Goal: Task Accomplishment & Management: Complete application form

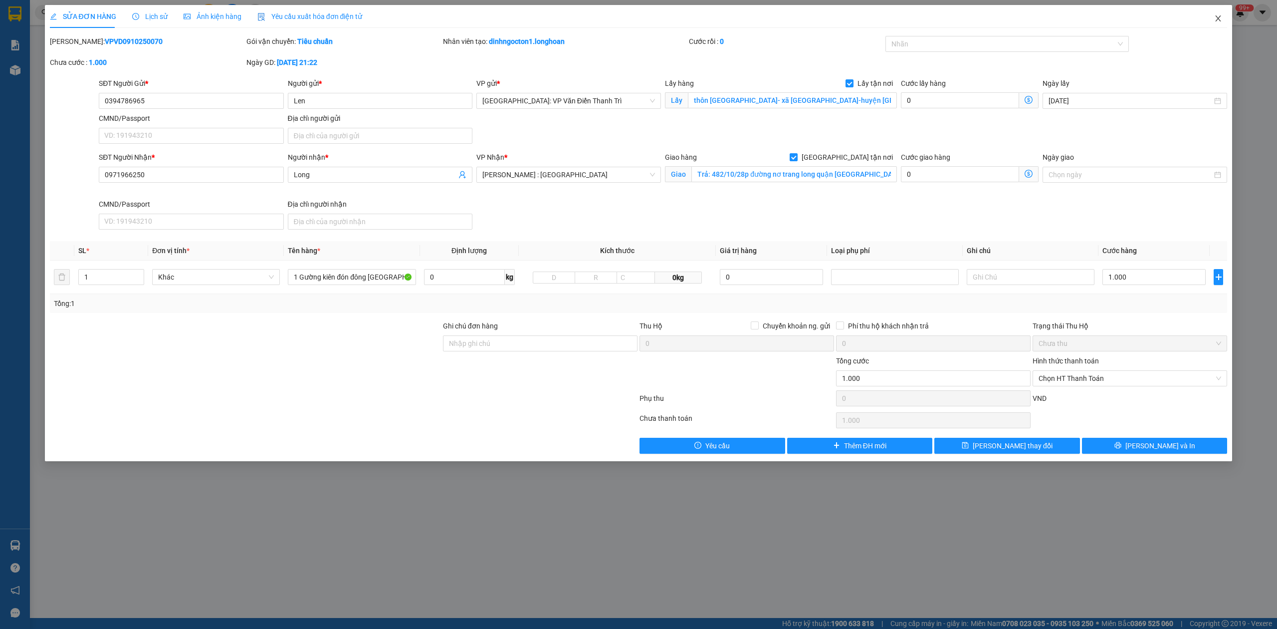
click at [1222, 16] on span "Close" at bounding box center [1218, 19] width 28 height 28
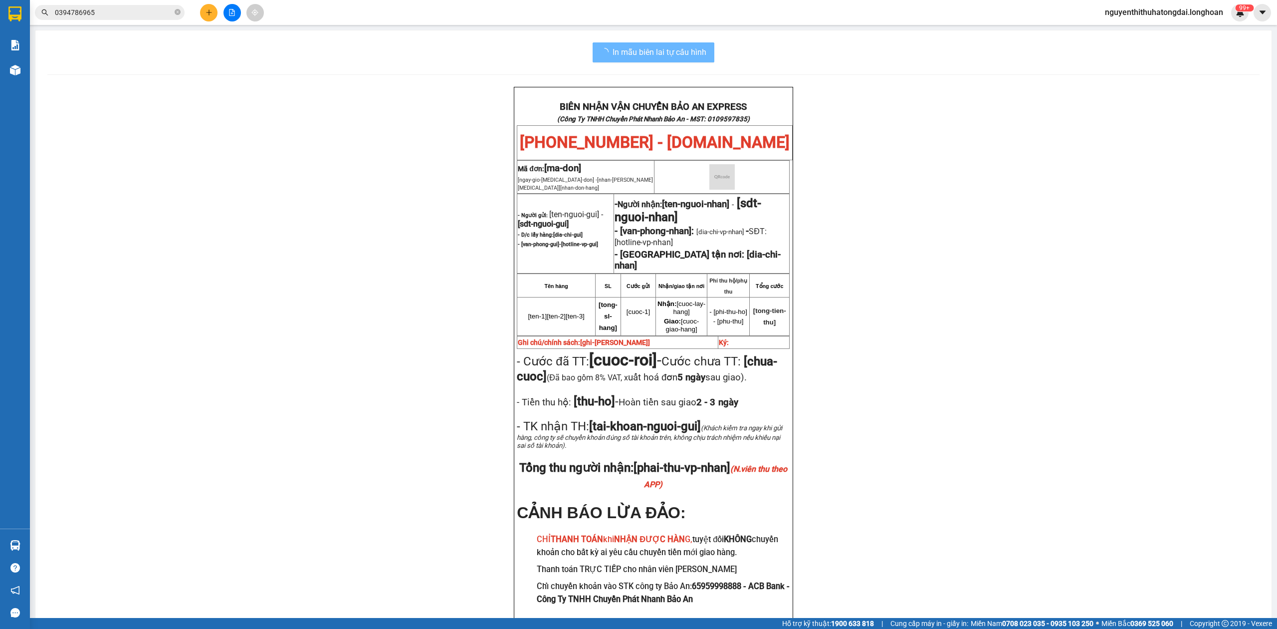
click at [51, 22] on div "Kết quả tìm kiếm ( 1 ) Bộ lọc Mã ĐH Trạng thái Món hàng Thu hộ Tổng cước Chưa c…" at bounding box center [638, 12] width 1277 height 25
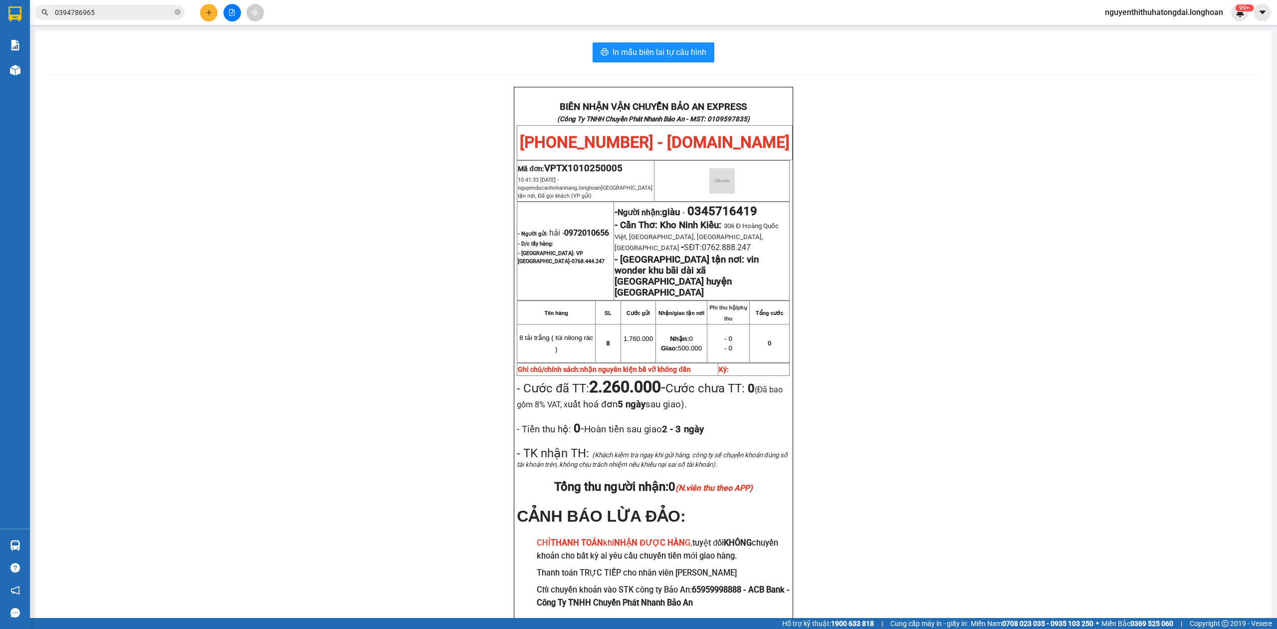
click at [72, 12] on input "0394786965" at bounding box center [114, 12] width 118 height 11
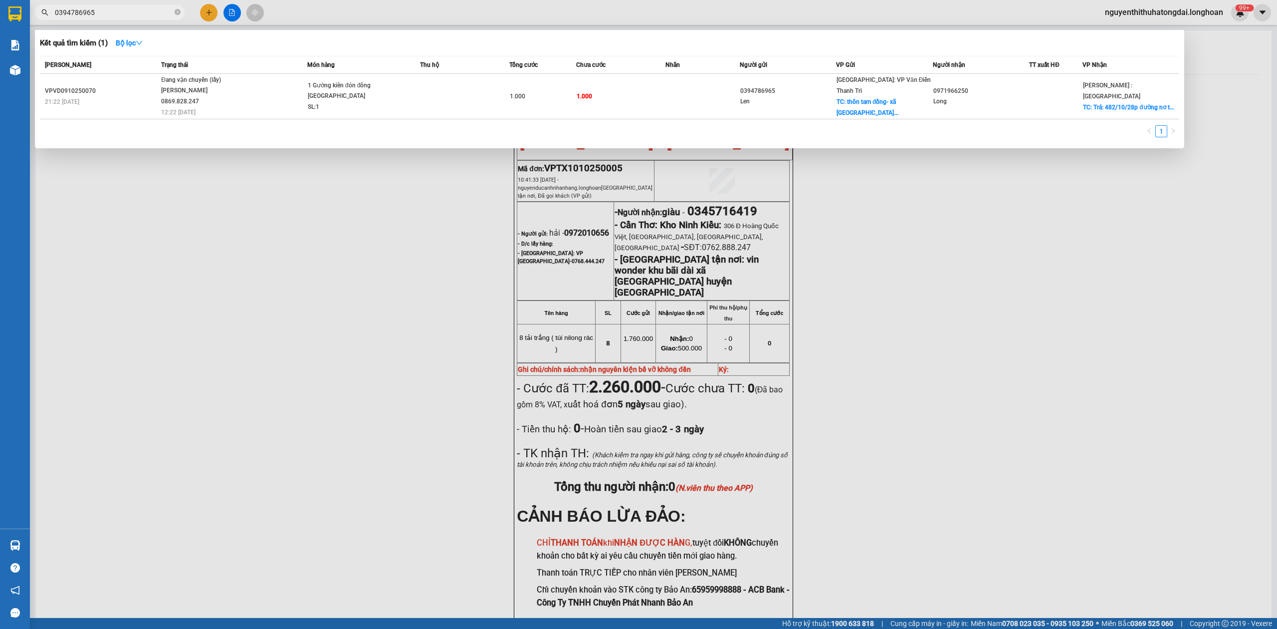
click at [72, 12] on input "0394786965" at bounding box center [114, 12] width 118 height 11
paste input "27473030"
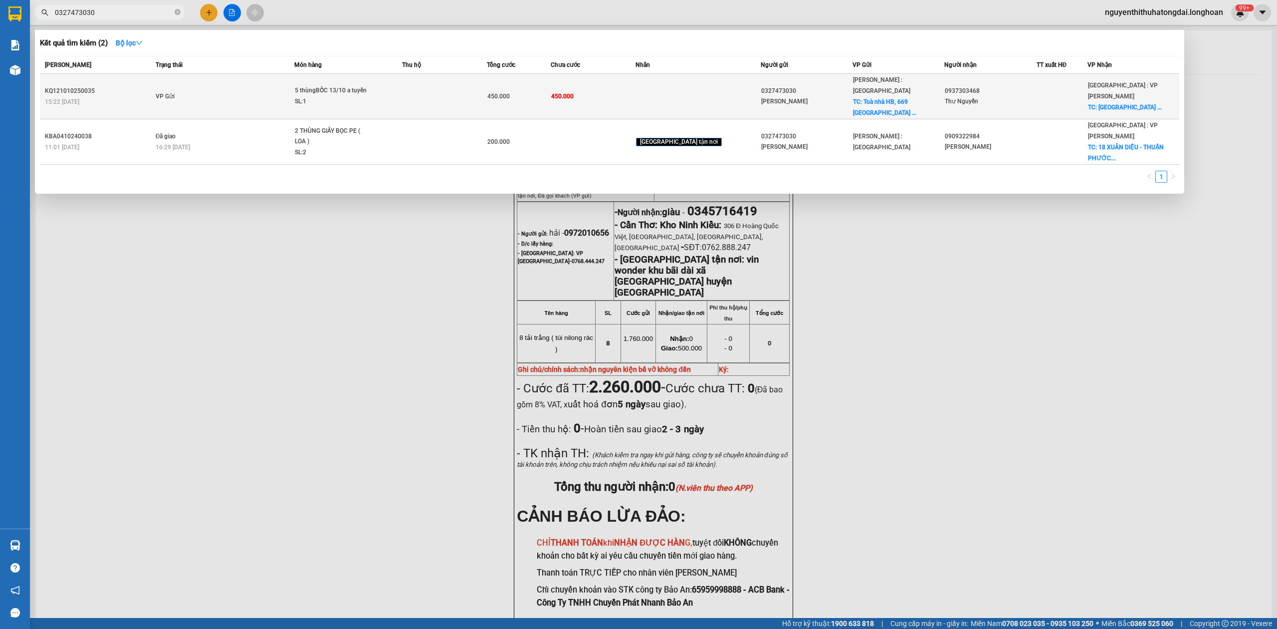
type input "0327473030"
click at [230, 86] on td "VP Gửi" at bounding box center [224, 96] width 142 height 45
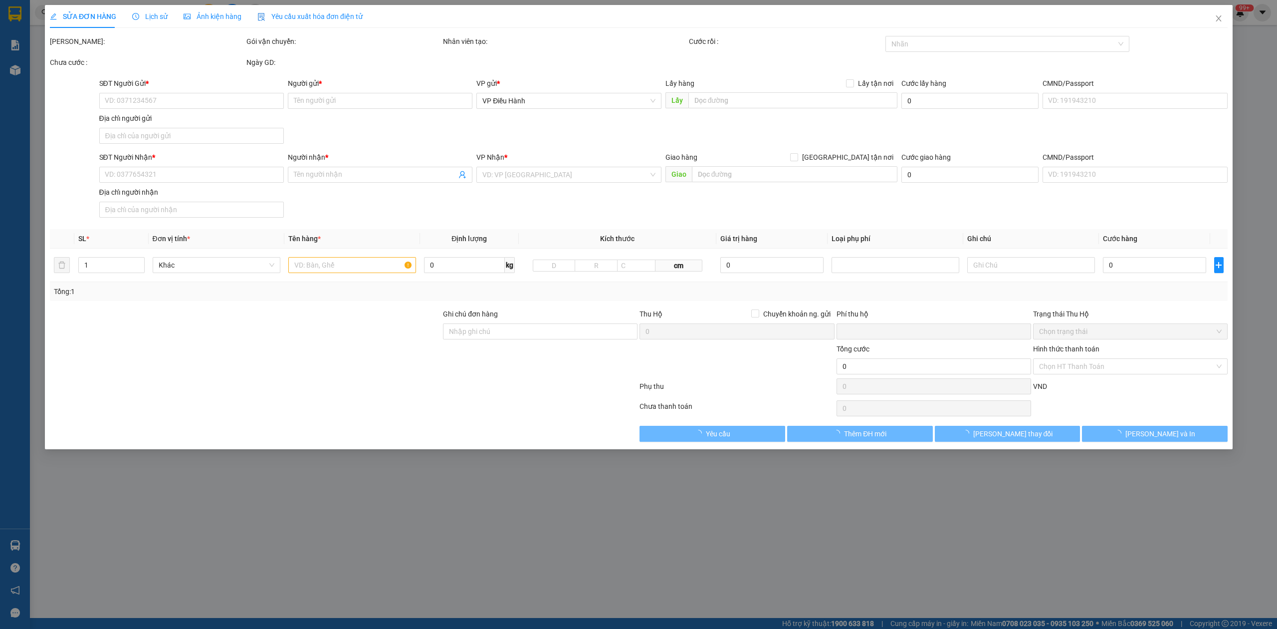
click at [152, 14] on span "Lịch sử" at bounding box center [149, 16] width 35 height 8
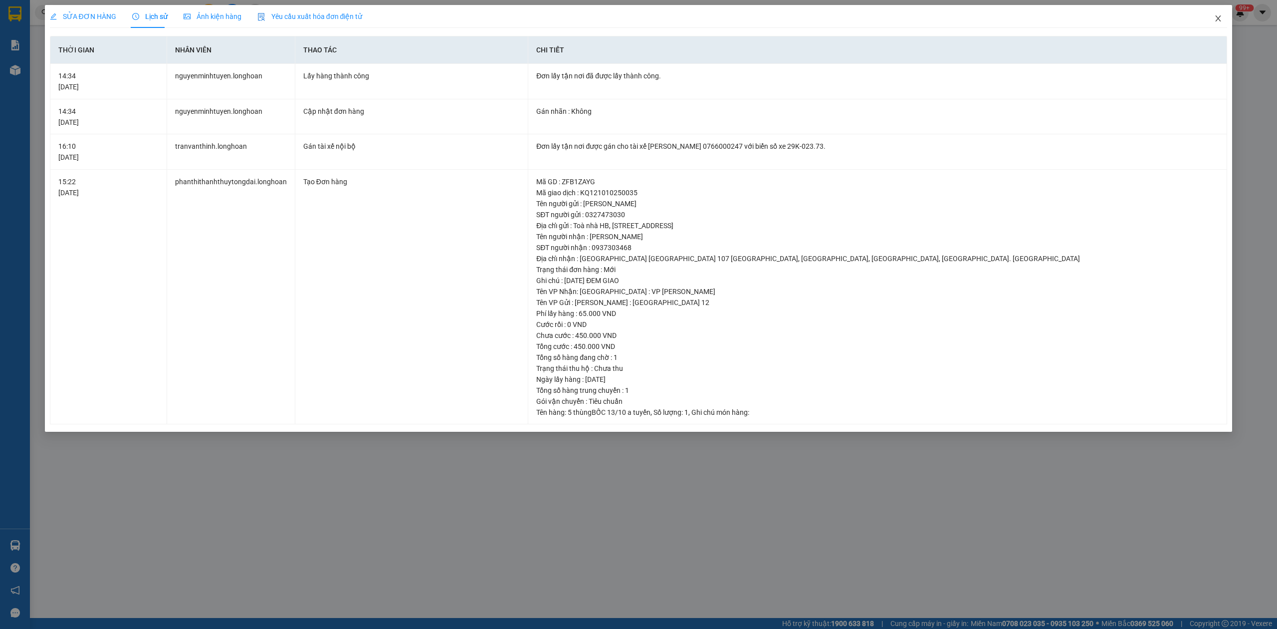
drag, startPoint x: 1234, startPoint y: 14, endPoint x: 1228, endPoint y: 15, distance: 6.6
click at [1234, 14] on div "SỬA ĐƠN HÀNG Lịch sử Ảnh kiện hàng Yêu cầu xuất hóa đơn điện tử Total Paid Fee …" at bounding box center [638, 314] width 1277 height 629
click at [1225, 16] on span "Close" at bounding box center [1218, 19] width 28 height 28
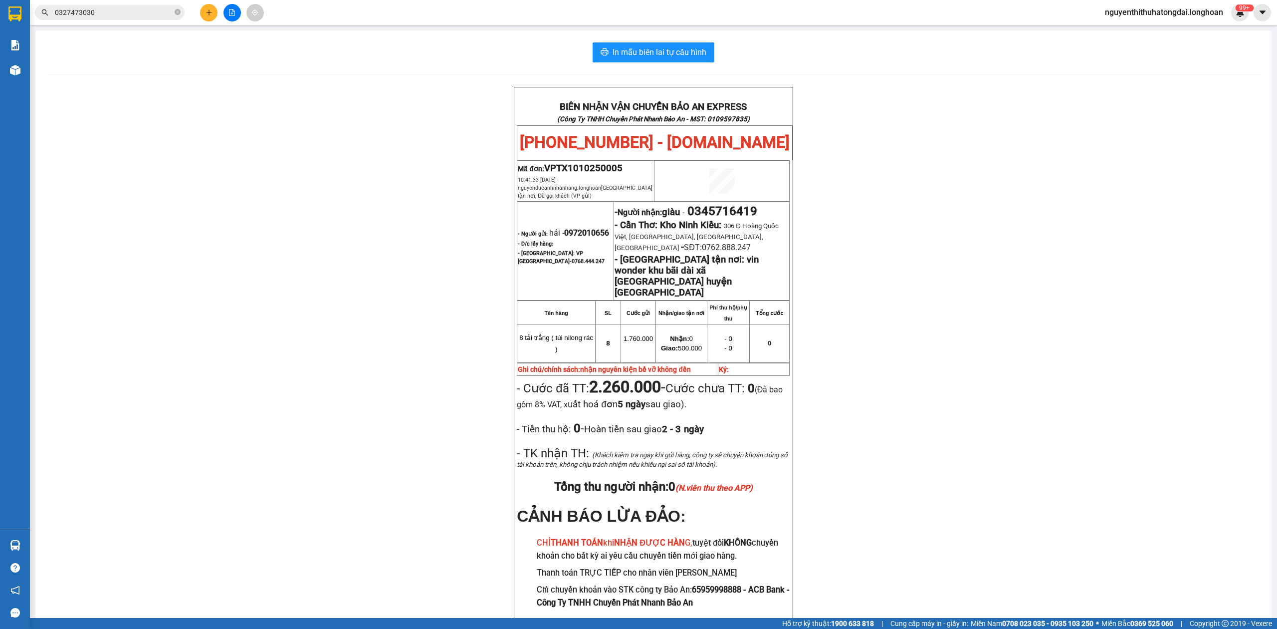
click at [102, 13] on input "0327473030" at bounding box center [114, 12] width 118 height 11
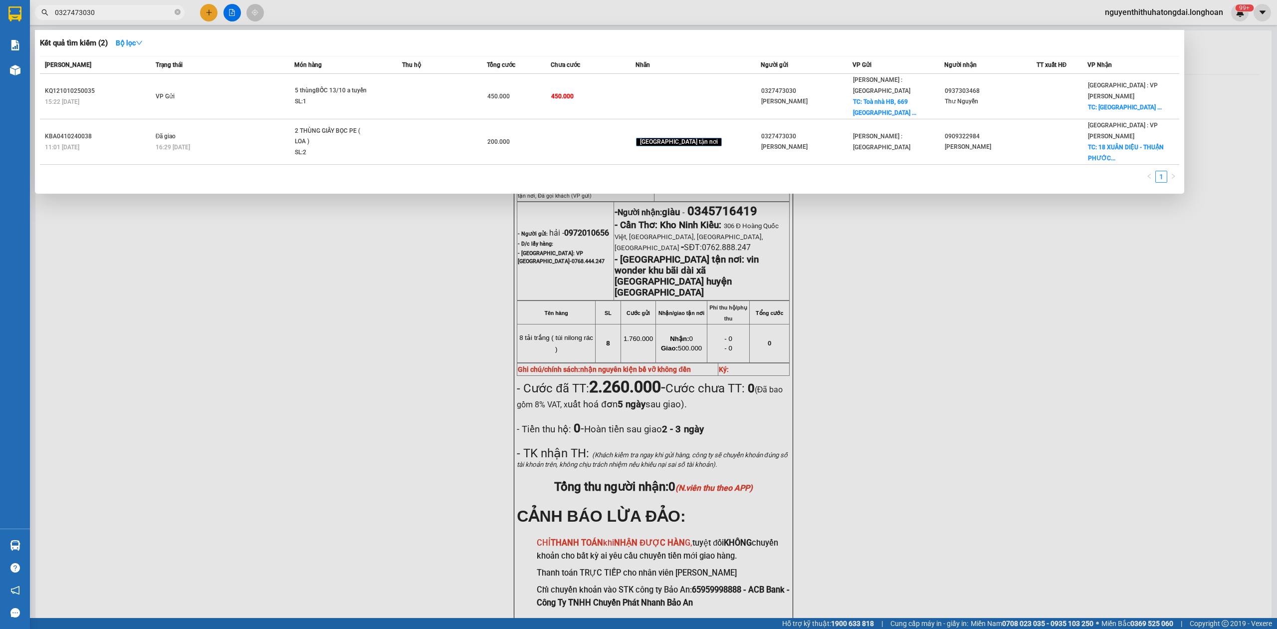
click at [102, 13] on input "0327473030" at bounding box center [114, 12] width 118 height 11
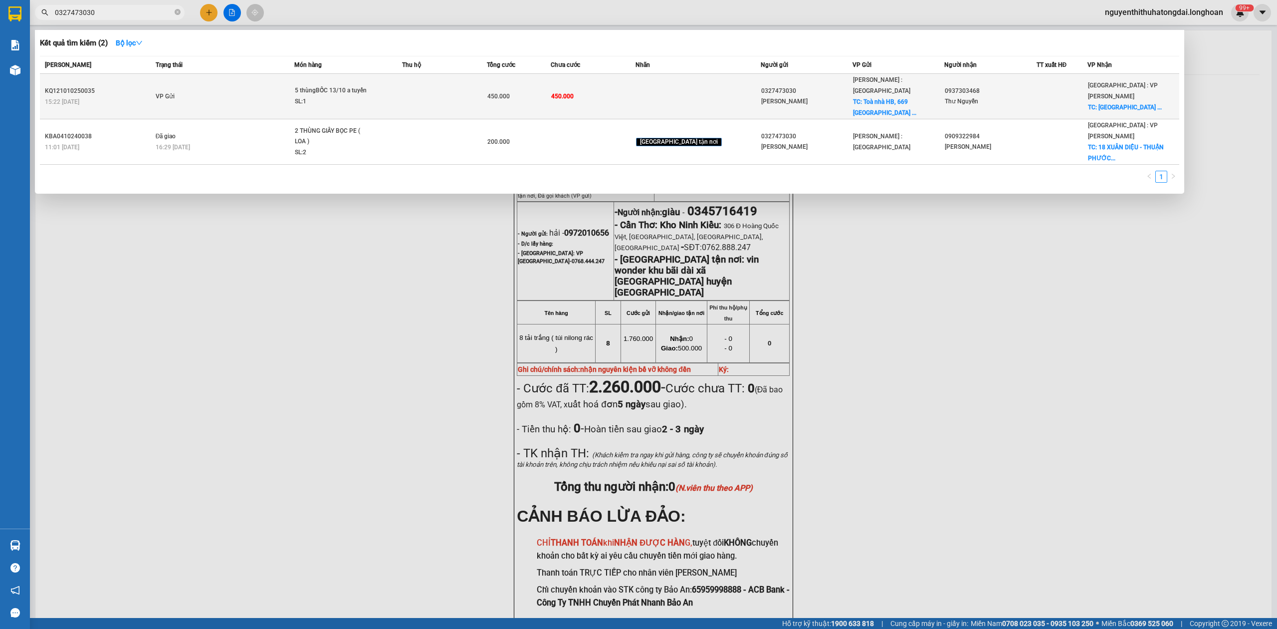
click at [356, 96] on div "SL: 1" at bounding box center [332, 101] width 75 height 11
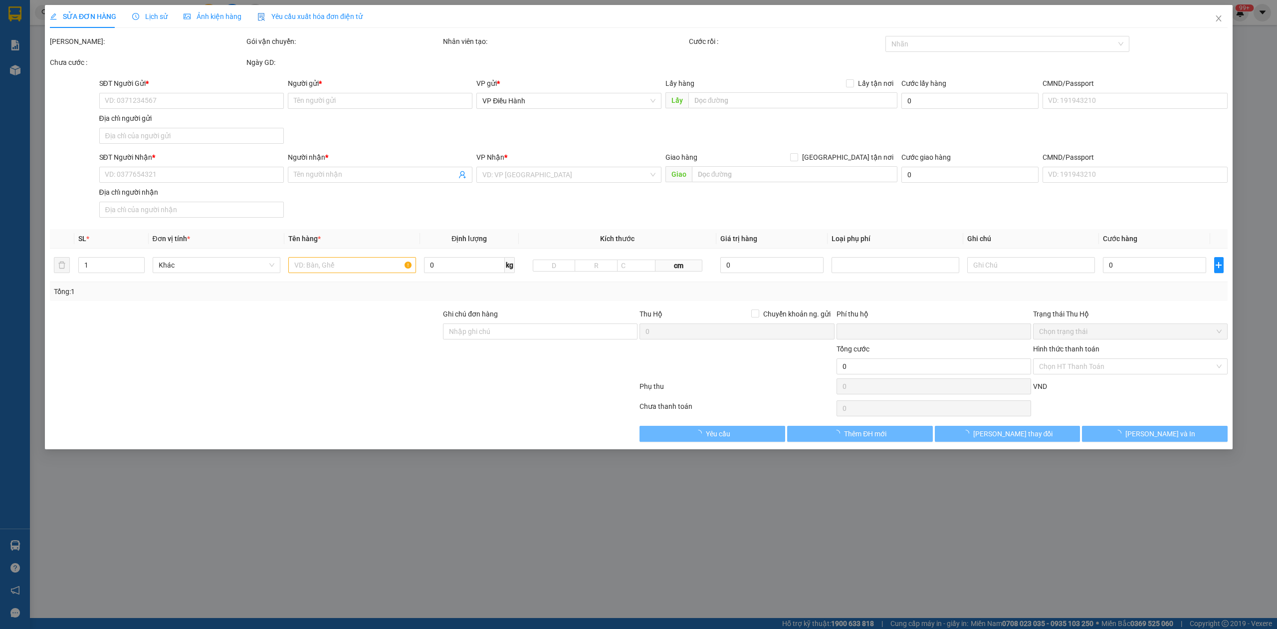
type input "0327473030"
type input "[PERSON_NAME]"
checkbox input "true"
type input "Toà nhà HB, [STREET_ADDRESS]"
type input "0937303468"
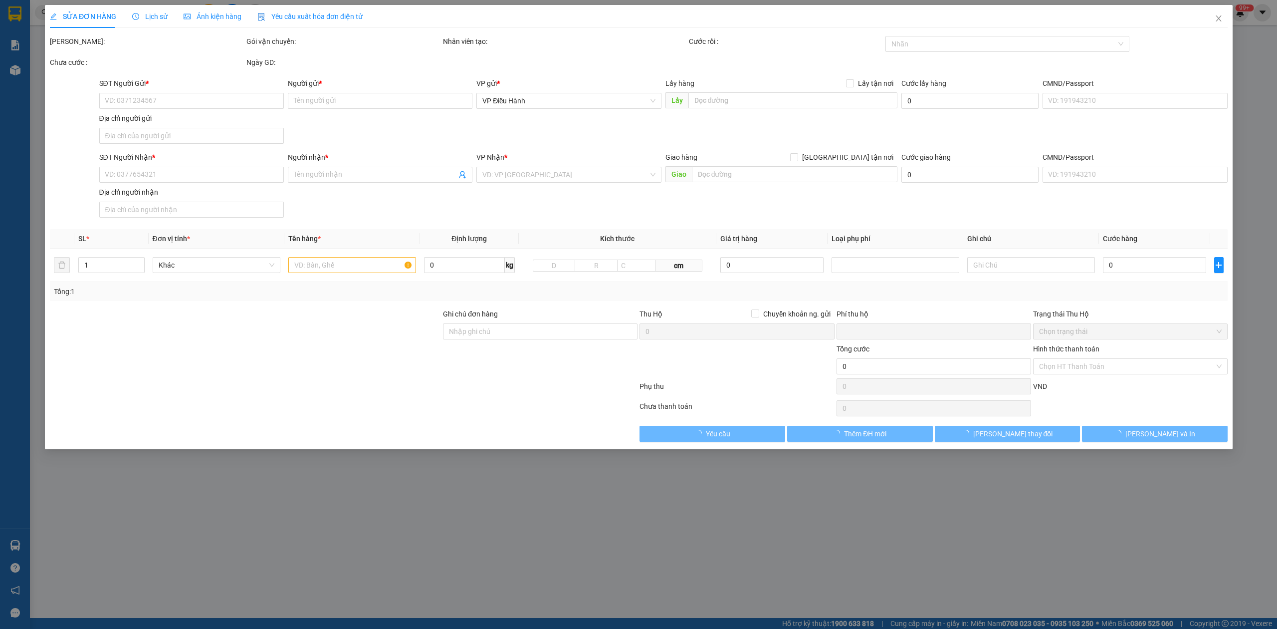
type input "Thư Nguyễn"
checkbox input "true"
type input "[GEOGRAPHIC_DATA] [GEOGRAPHIC_DATA] 107 [GEOGRAPHIC_DATA], [GEOGRAPHIC_DATA], […"
type input "[DATE] ĐEM GIAO"
type input "0"
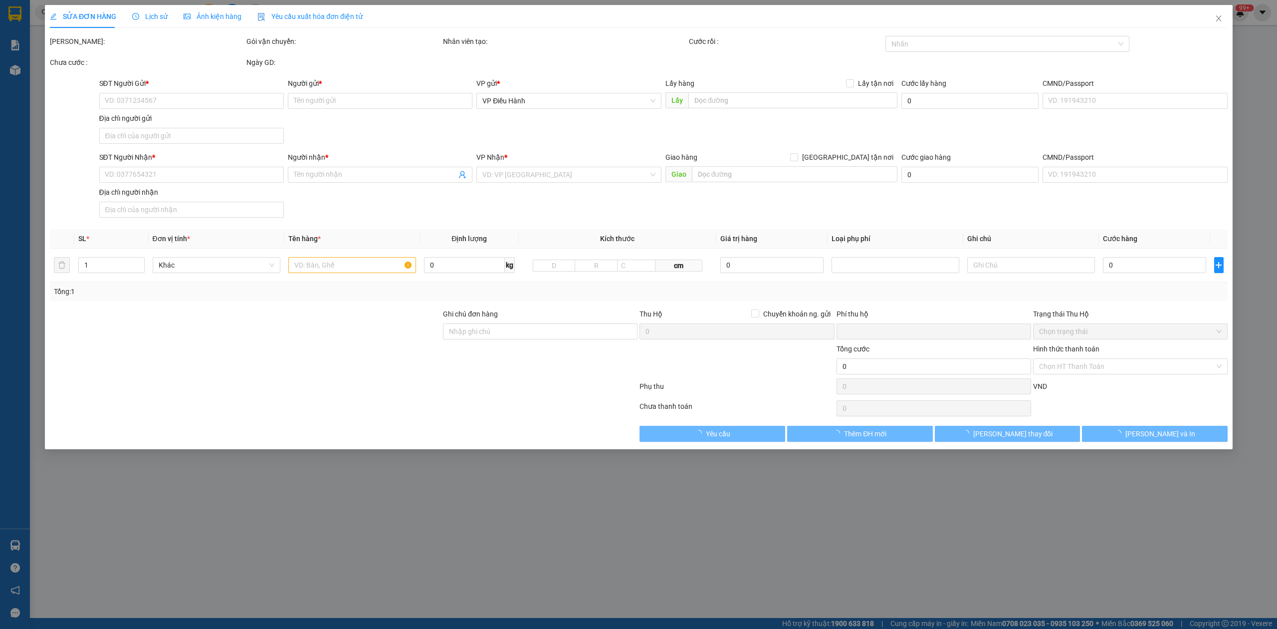
type input "450.000"
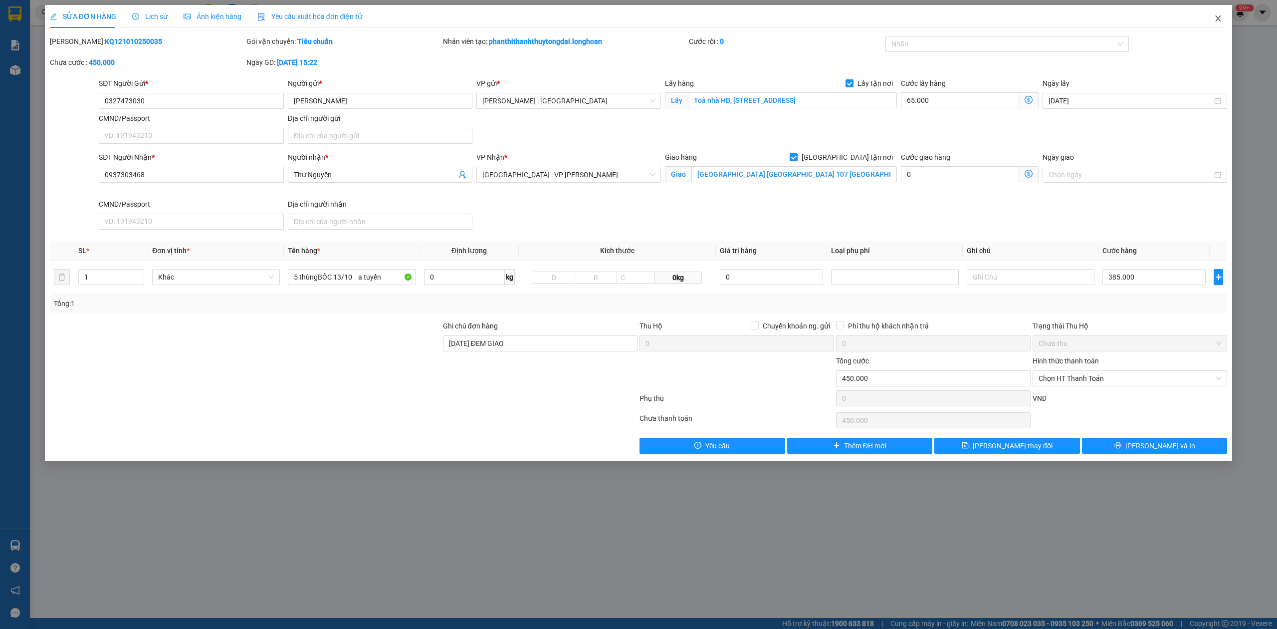
drag, startPoint x: 1221, startPoint y: 16, endPoint x: 767, endPoint y: 10, distance: 454.6
click at [1221, 16] on icon "close" at bounding box center [1218, 18] width 8 height 8
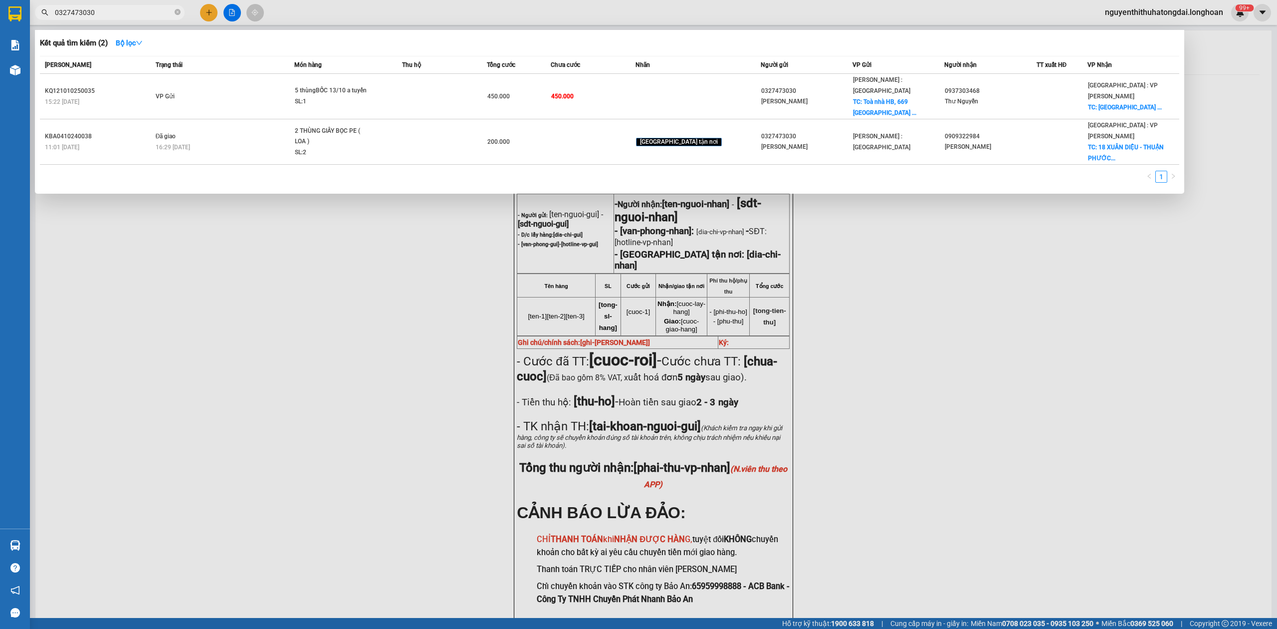
click at [130, 14] on input "0327473030" at bounding box center [114, 12] width 118 height 11
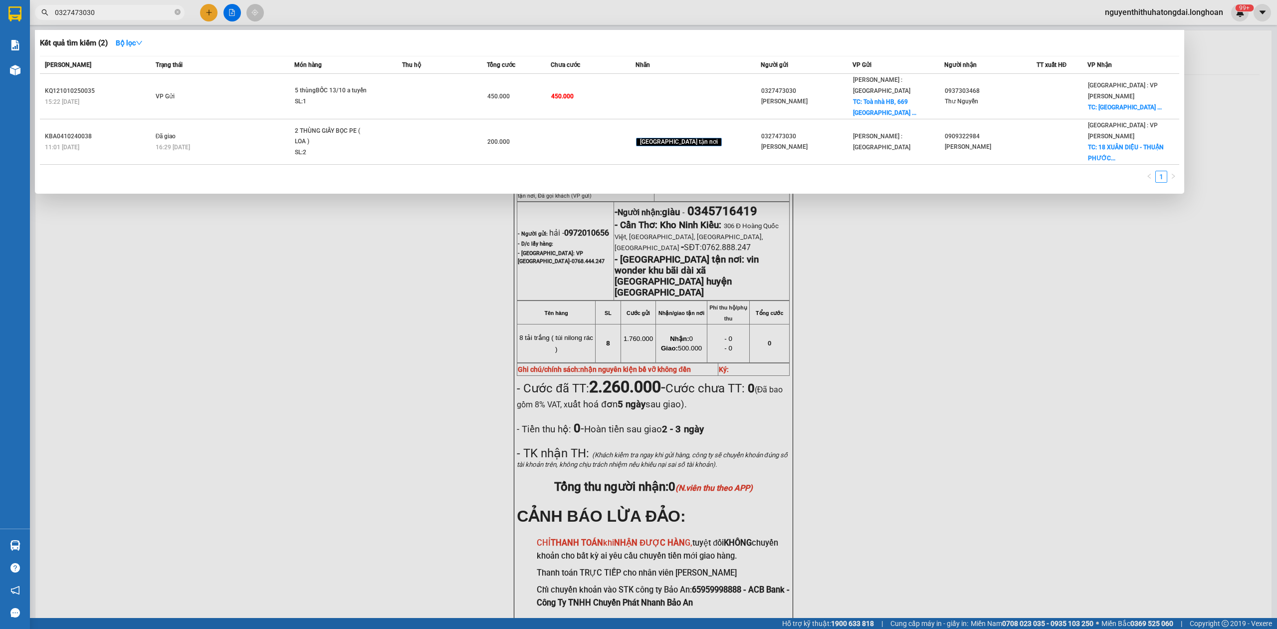
paste input "979.801.077"
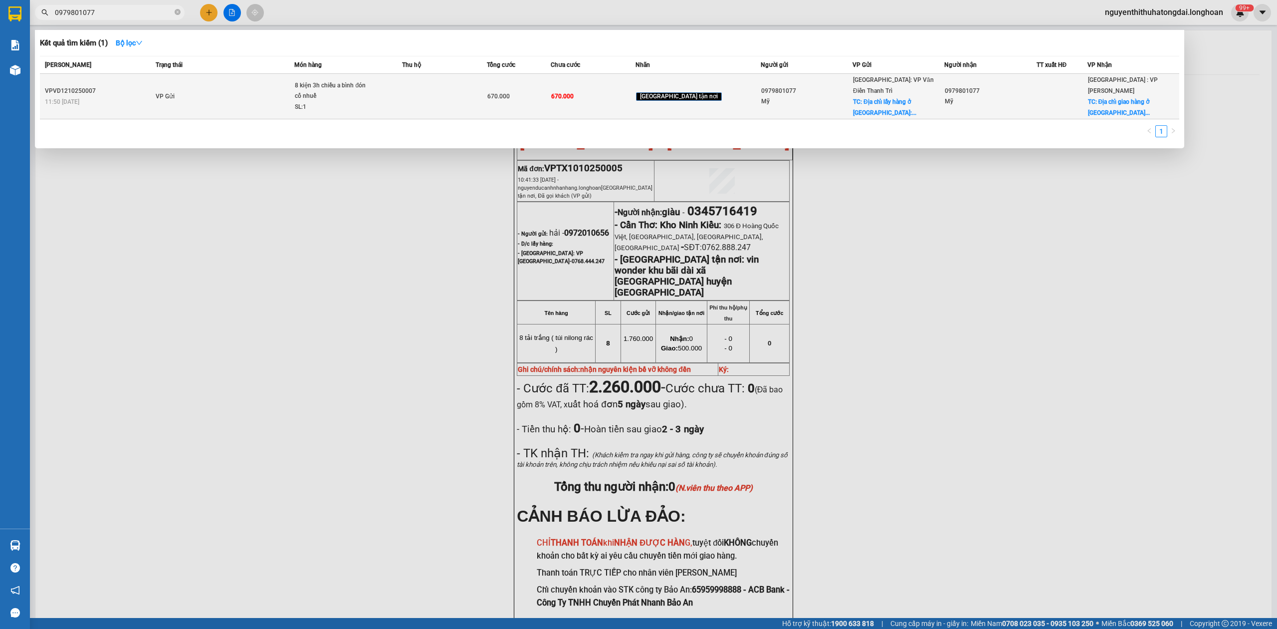
type input "0979801077"
click at [254, 96] on td "VP Gửi" at bounding box center [224, 96] width 142 height 45
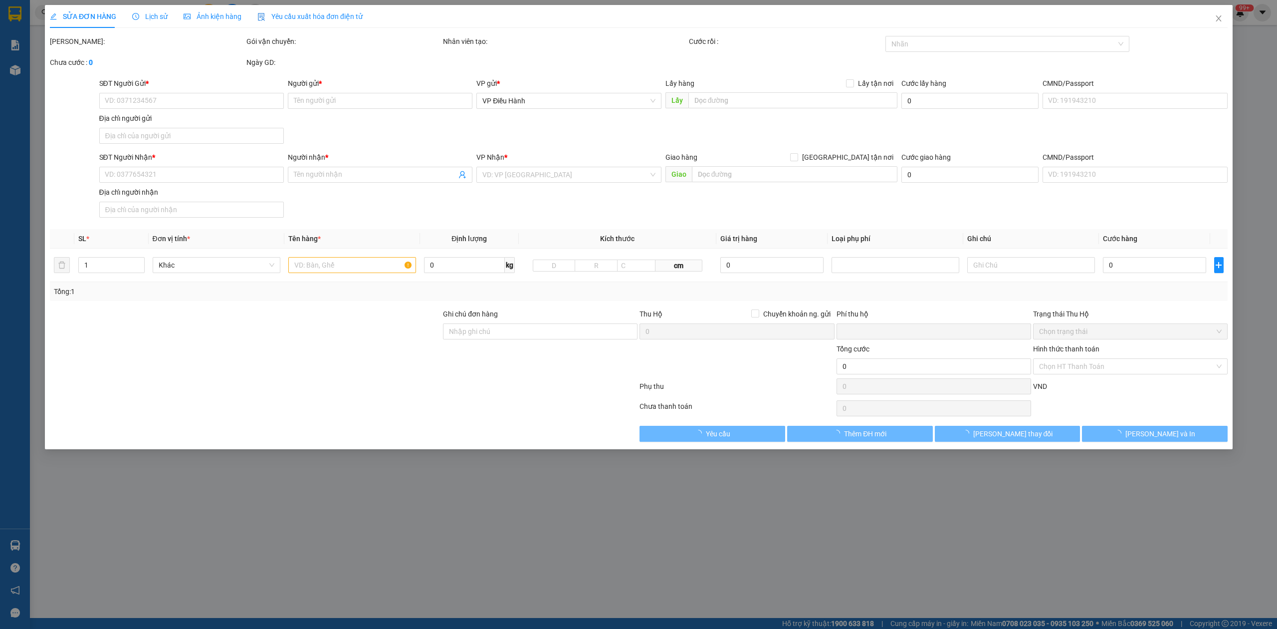
type input "0979801077"
type input "Mỹ"
checkbox input "true"
type input "Địa chỉ lấy hàng ở [GEOGRAPHIC_DATA]: Tòa A4, [GEOGRAPHIC_DATA], 232 [PERSON_NA…"
type input "0979801077"
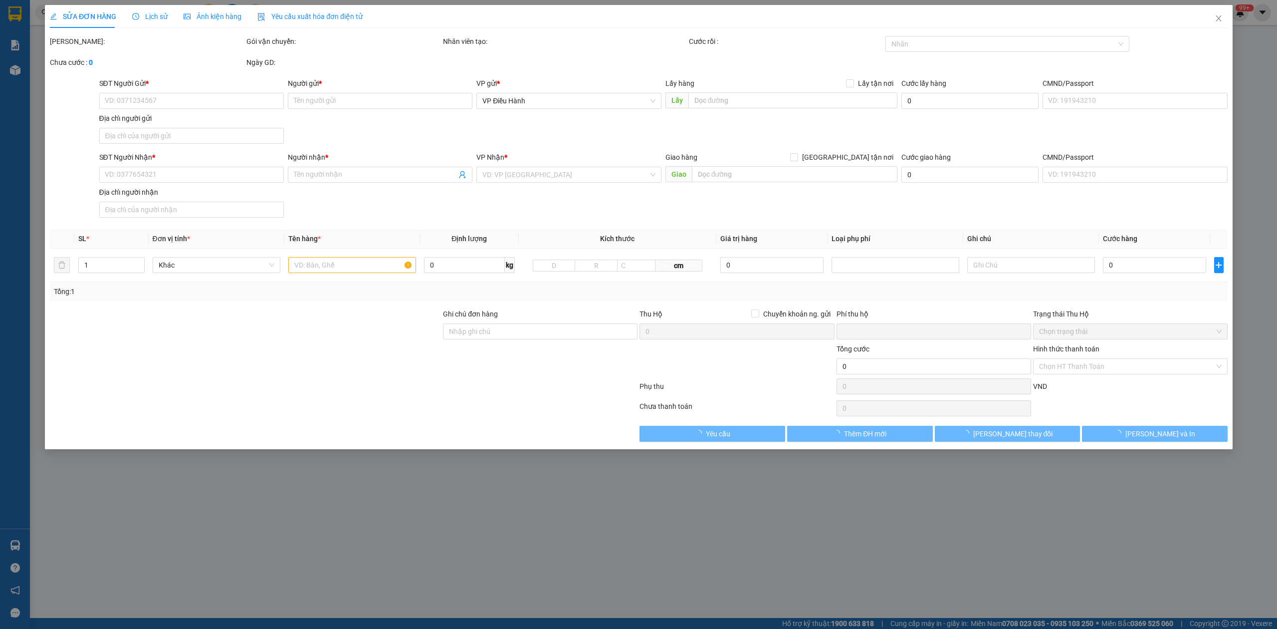
type input "Mỹ"
checkbox input "true"
type input "Địa chỉ giao hàng ở [GEOGRAPHIC_DATA]: [STREET_ADDRESS][PERSON_NAME]"
type input "0"
type input "670.000"
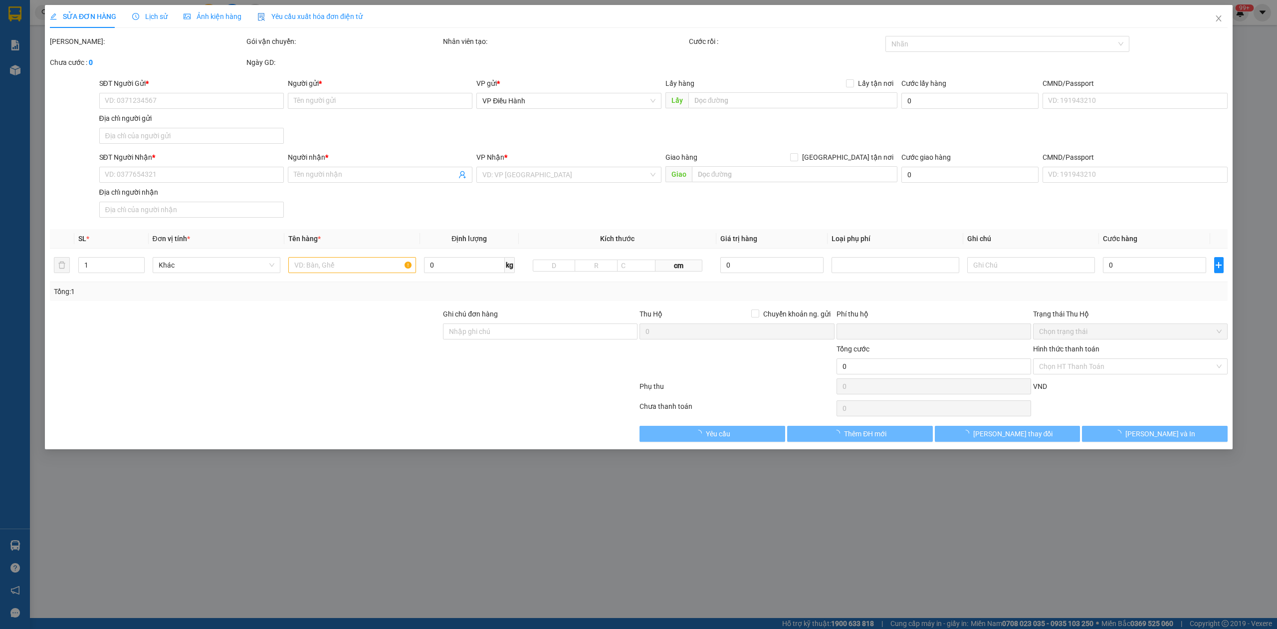
type input "670.000"
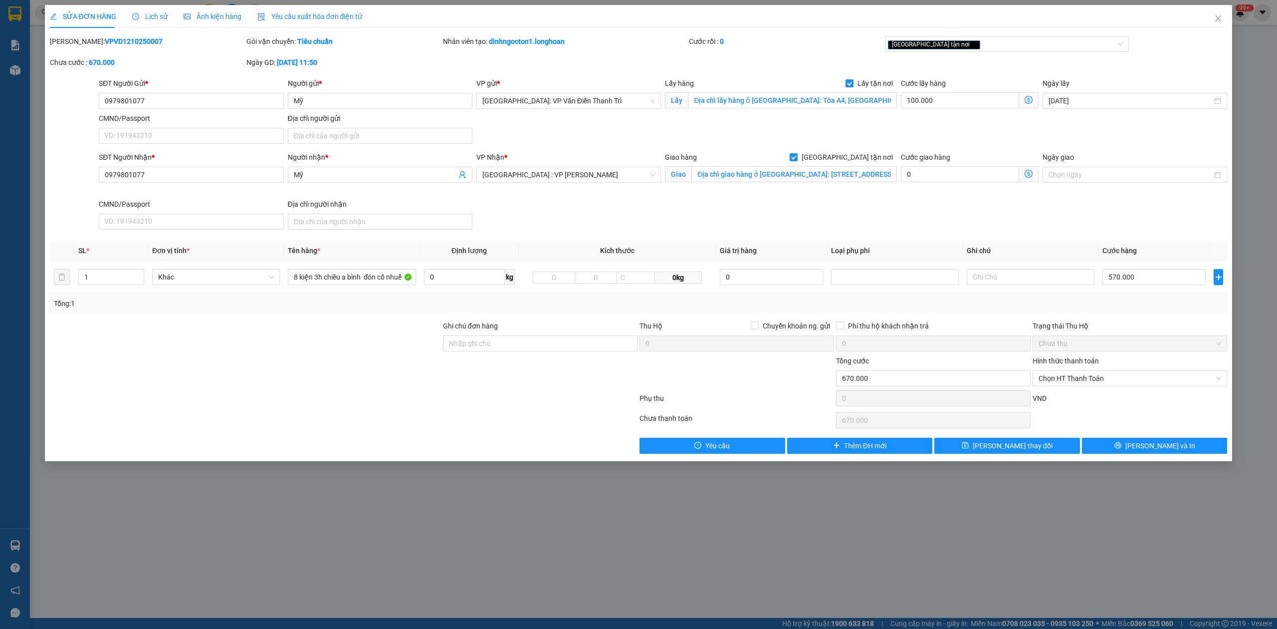
click at [151, 16] on span "Lịch sử" at bounding box center [149, 16] width 35 height 8
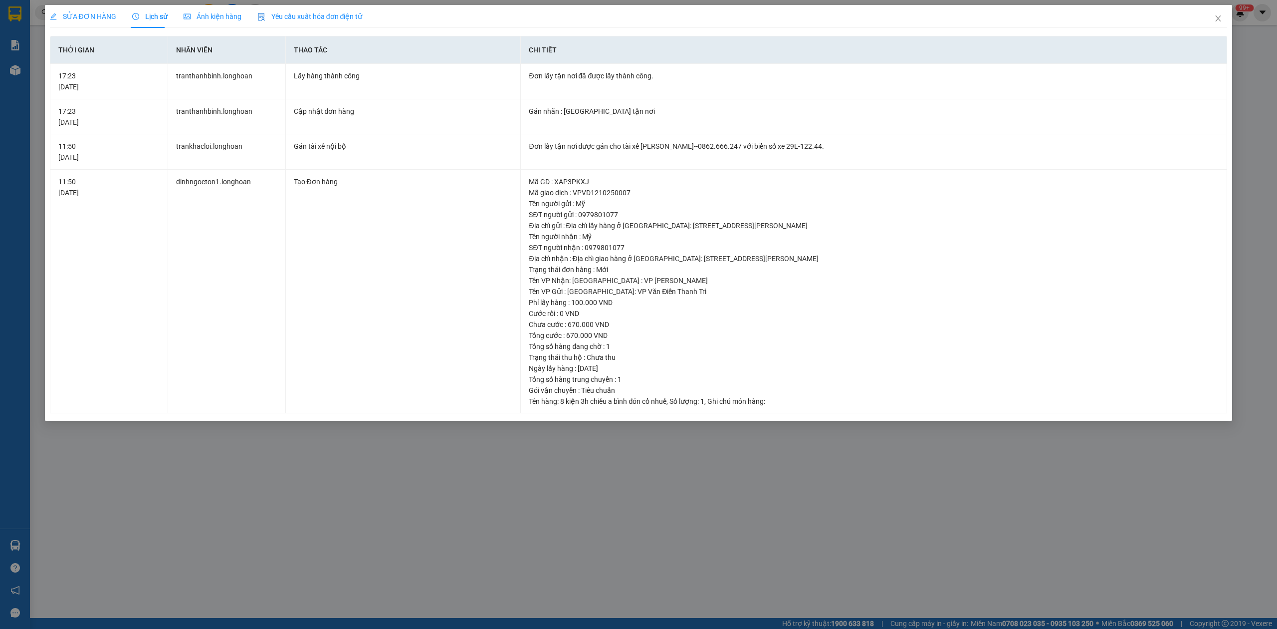
click at [64, 20] on span "SỬA ĐƠN HÀNG" at bounding box center [83, 16] width 66 height 8
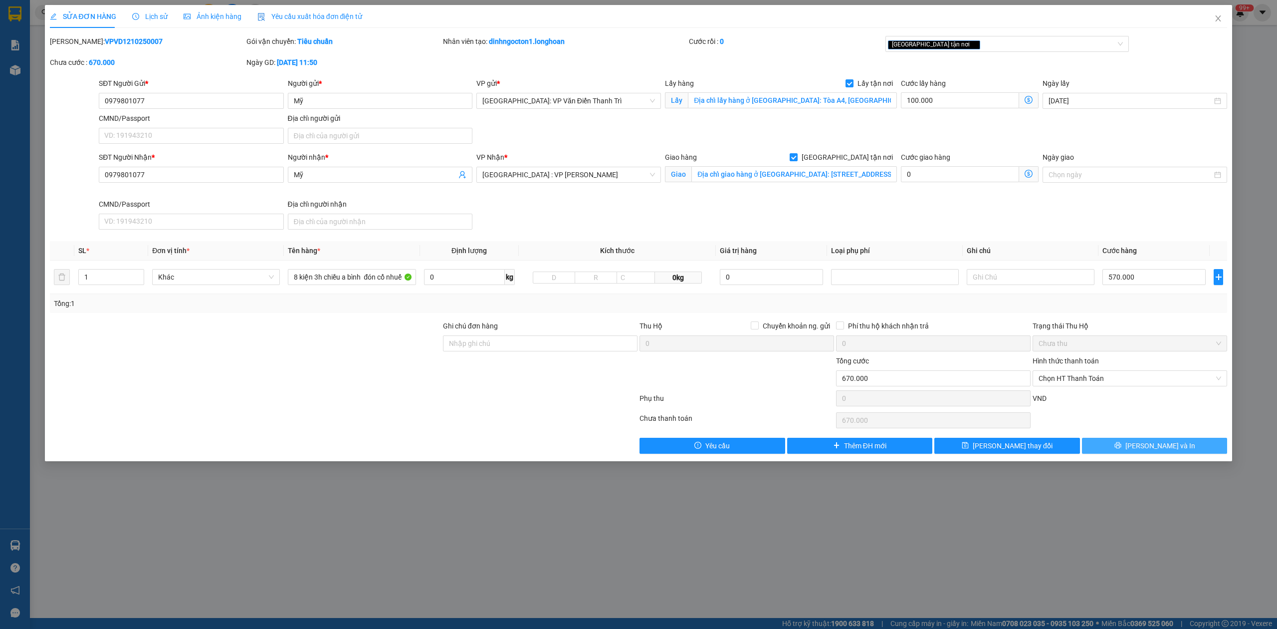
click at [1103, 448] on button "[PERSON_NAME] và In" at bounding box center [1155, 446] width 146 height 16
